Goal: Download file/media

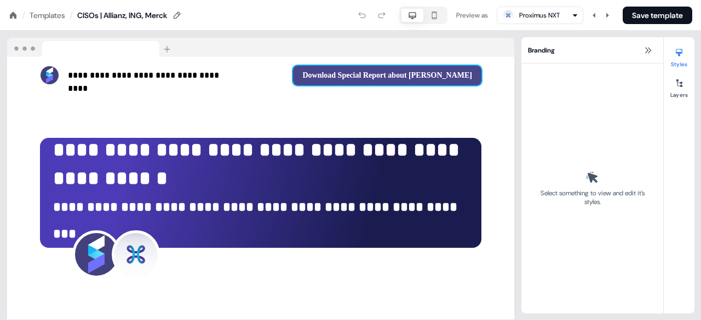
click at [397, 80] on button "Download Special Report about [PERSON_NAME]" at bounding box center [387, 76] width 188 height 20
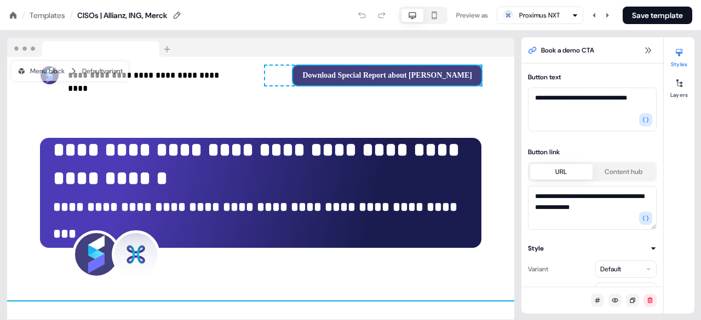
click at [408, 109] on div "**********" at bounding box center [260, 197] width 507 height 206
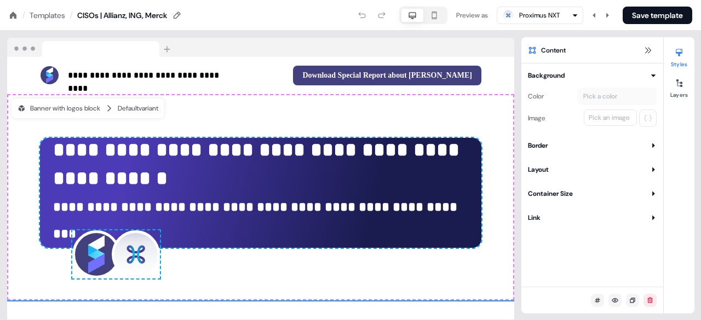
click at [520, 110] on div "**********" at bounding box center [260, 176] width 521 height 290
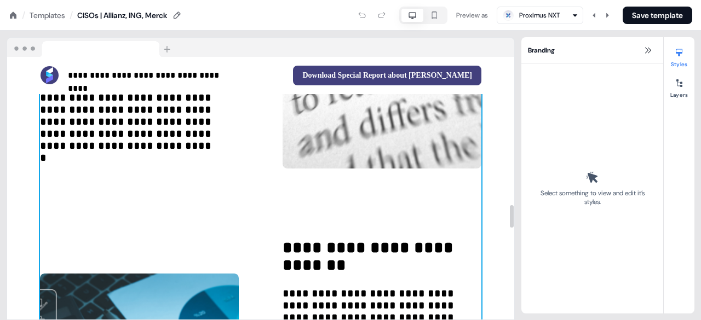
scroll to position [1478, 0]
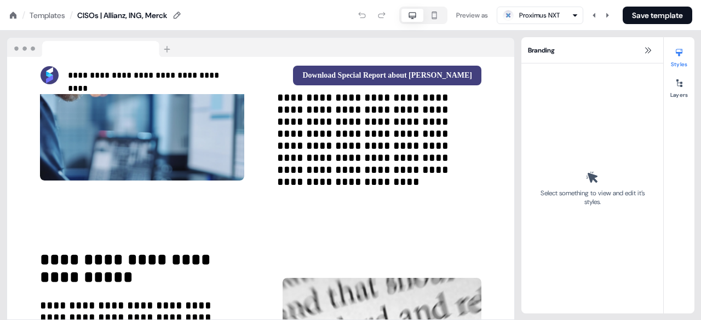
click at [43, 16] on div "Templates" at bounding box center [48, 15] width 36 height 11
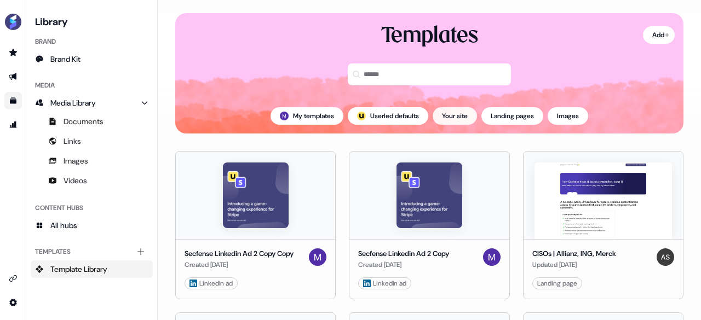
click at [442, 114] on button "Your site" at bounding box center [454, 116] width 44 height 18
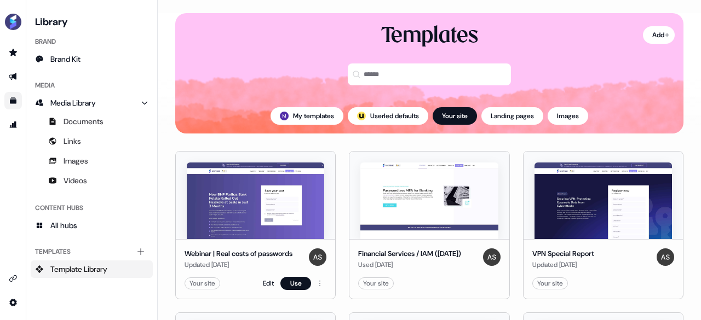
click at [275, 176] on img at bounding box center [255, 201] width 137 height 77
click at [273, 223] on img at bounding box center [255, 201] width 137 height 77
click at [298, 281] on button "Use" at bounding box center [295, 283] width 31 height 13
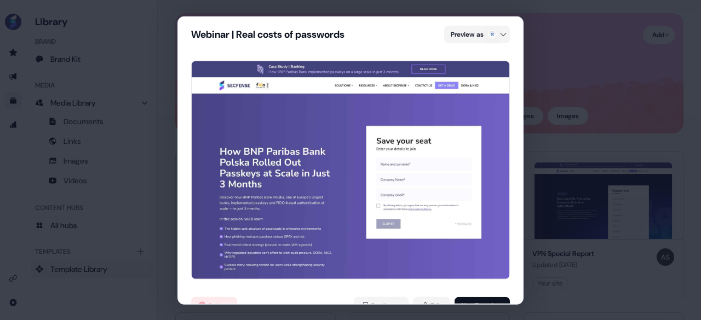
click at [608, 166] on div "Webinar | Real costs of passwords Preview as Delete Duplicate Edit Use Template" at bounding box center [350, 160] width 701 height 320
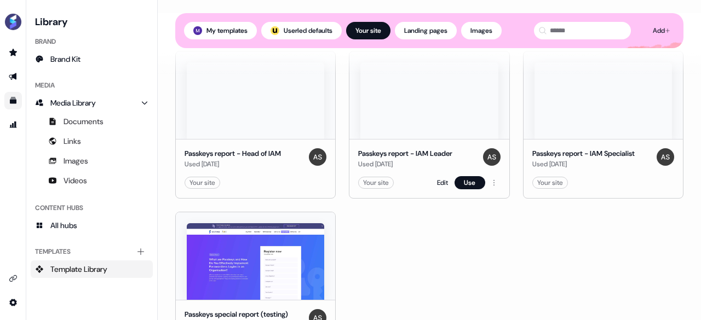
scroll to position [328, 0]
